Goal: Navigation & Orientation: Find specific page/section

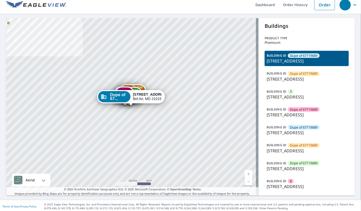
scroll to position [6, 0]
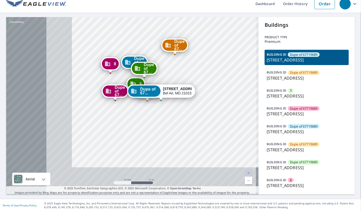
drag, startPoint x: 116, startPoint y: 105, endPoint x: 185, endPoint y: 77, distance: 74.2
click at [185, 77] on div "Dupe of 67... [STREET_ADDRESS] 3 [STREET_ADDRESS] Dupe of 67... [STREET_ADDRESS…" at bounding box center [132, 105] width 252 height 177
